Goal: Find specific page/section: Find specific page/section

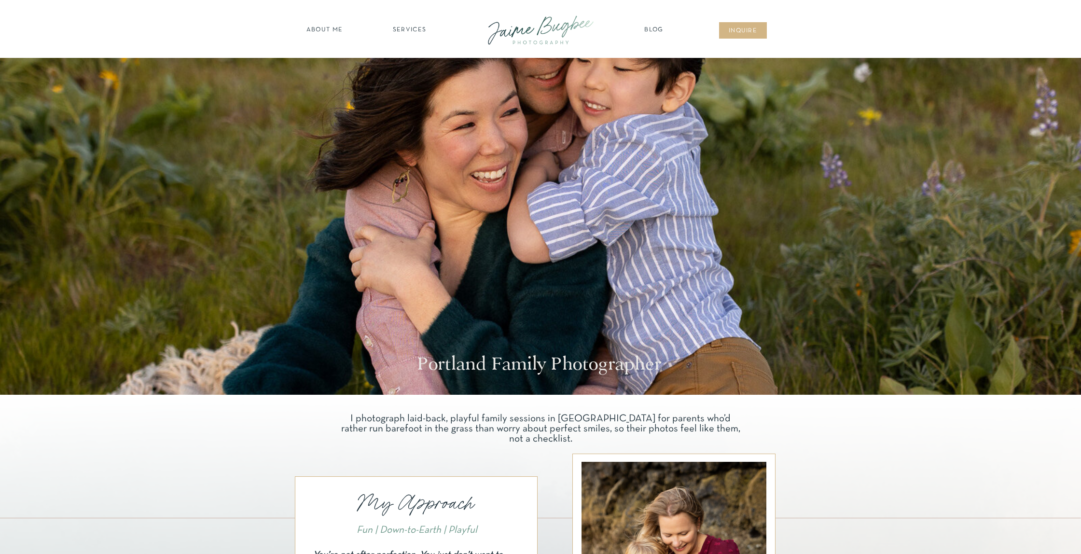
click at [419, 27] on nav "SERVICES" at bounding box center [409, 31] width 55 height 10
click at [403, 80] on nav "families" at bounding box center [409, 83] width 74 height 9
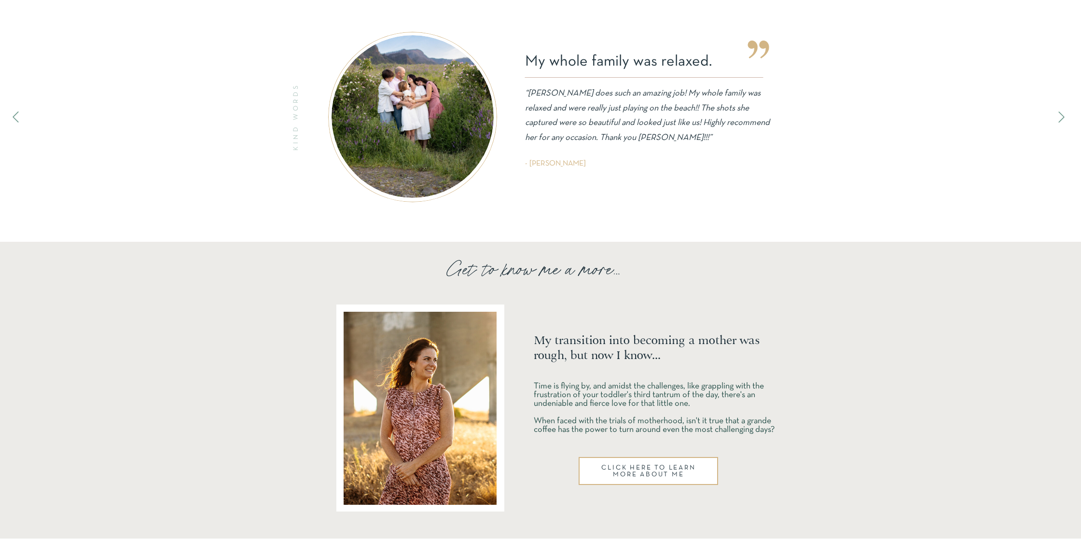
scroll to position [2690, 0]
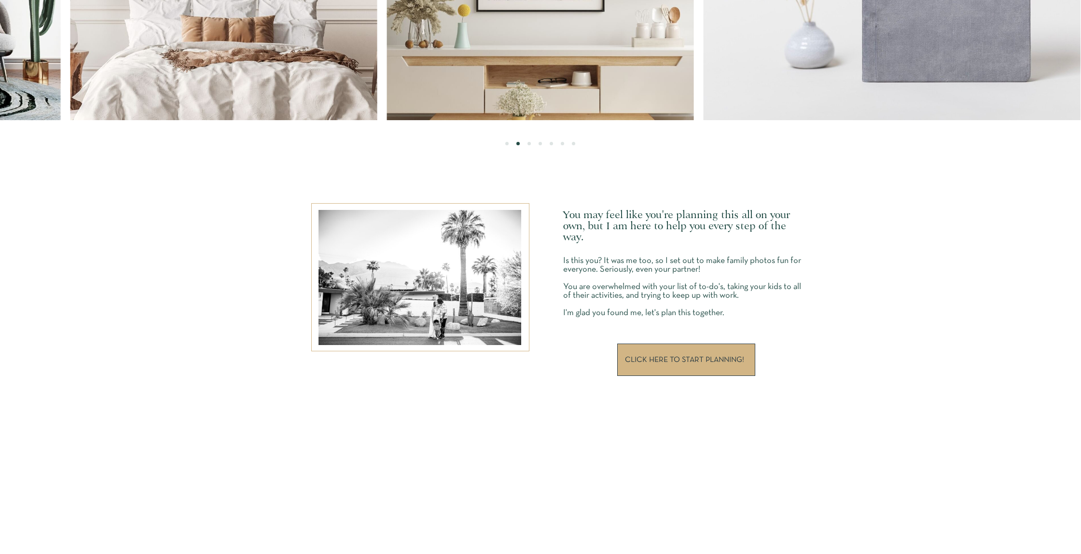
click at [696, 360] on p "CLICK HERE TO START PLANNING!" at bounding box center [686, 360] width 122 height 8
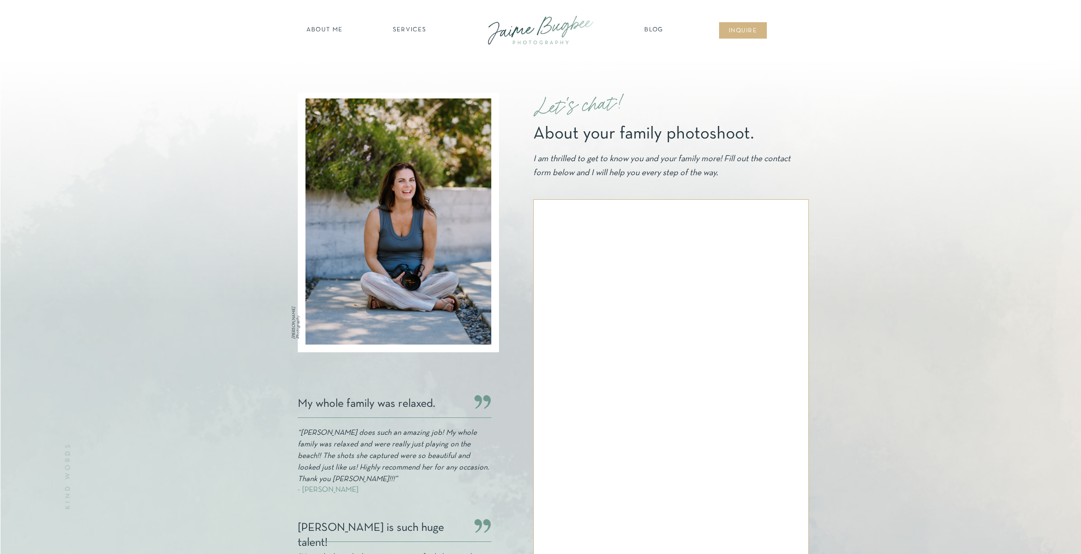
scroll to position [1, 0]
